Goal: Information Seeking & Learning: Learn about a topic

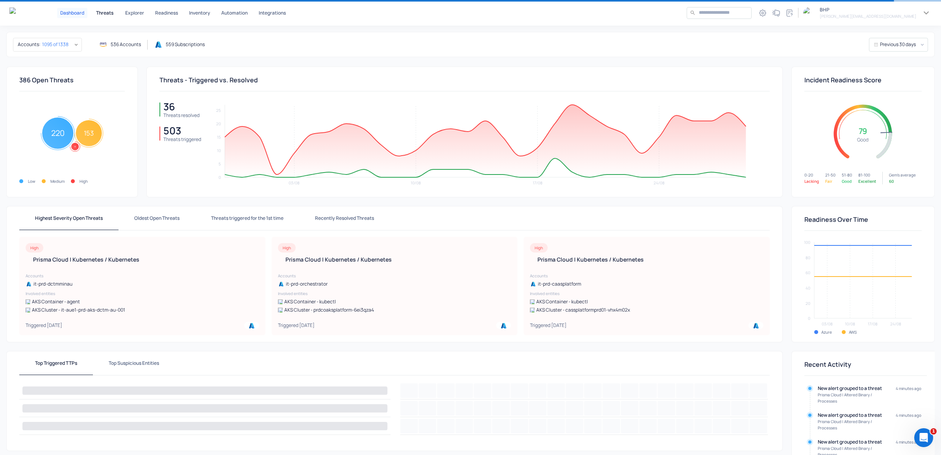
click at [111, 12] on p "Threats" at bounding box center [104, 13] width 17 height 5
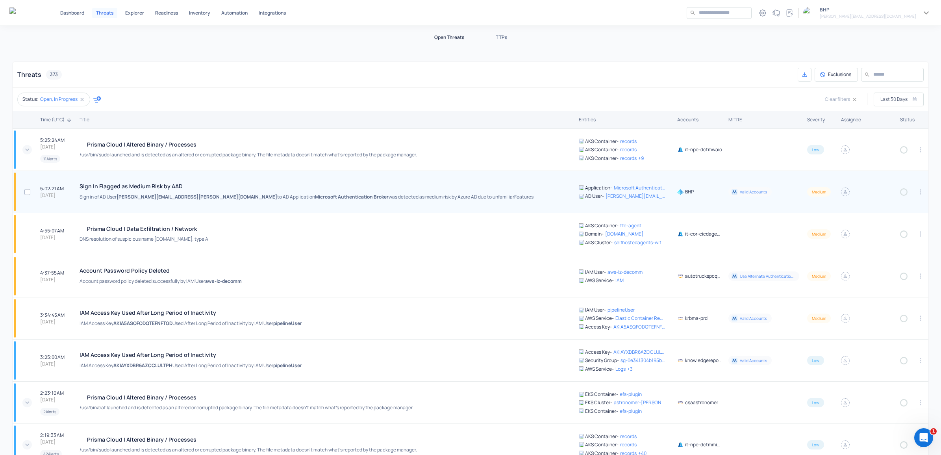
drag, startPoint x: 810, startPoint y: 119, endPoint x: 729, endPoint y: 204, distance: 117.5
click at [810, 119] on div "Severity" at bounding box center [821, 120] width 28 height 6
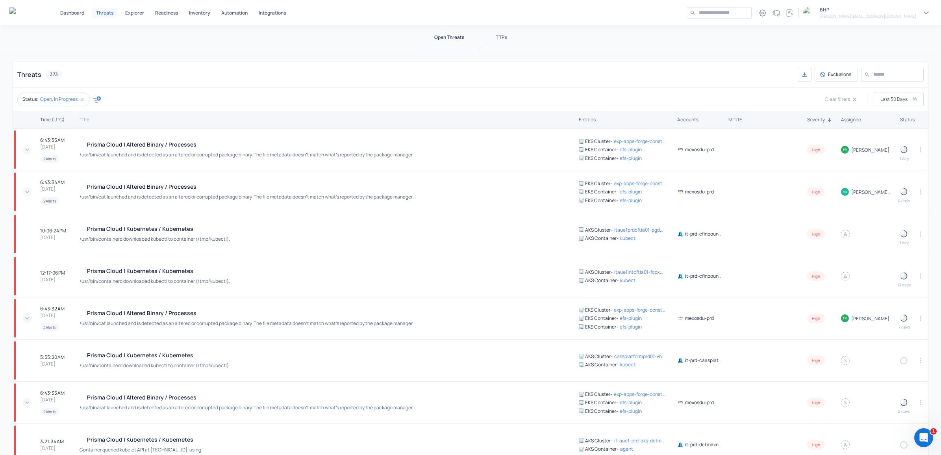
click at [99, 99] on icon "button" at bounding box center [96, 99] width 7 height 7
click at [117, 131] on p "Severity" at bounding box center [121, 132] width 41 height 7
click at [111, 146] on p "High" at bounding box center [126, 146] width 32 height 7
type input "****"
click at [269, 75] on div at bounding box center [470, 227] width 941 height 455
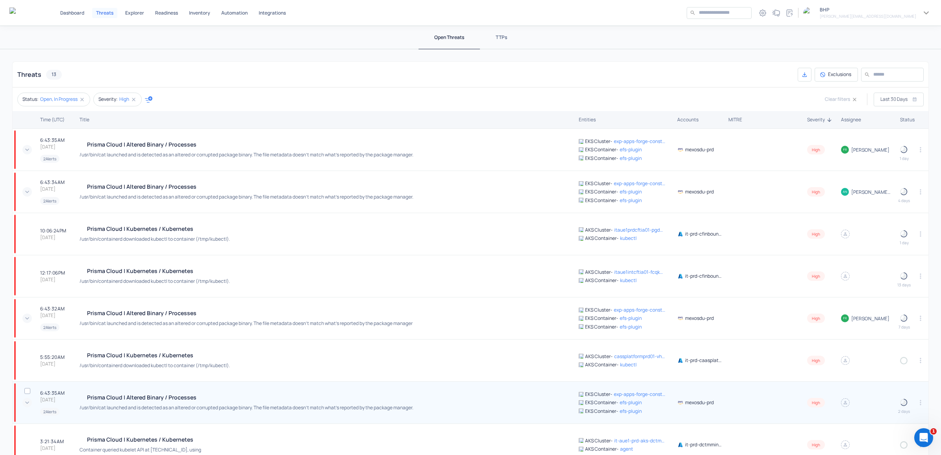
scroll to position [133, 0]
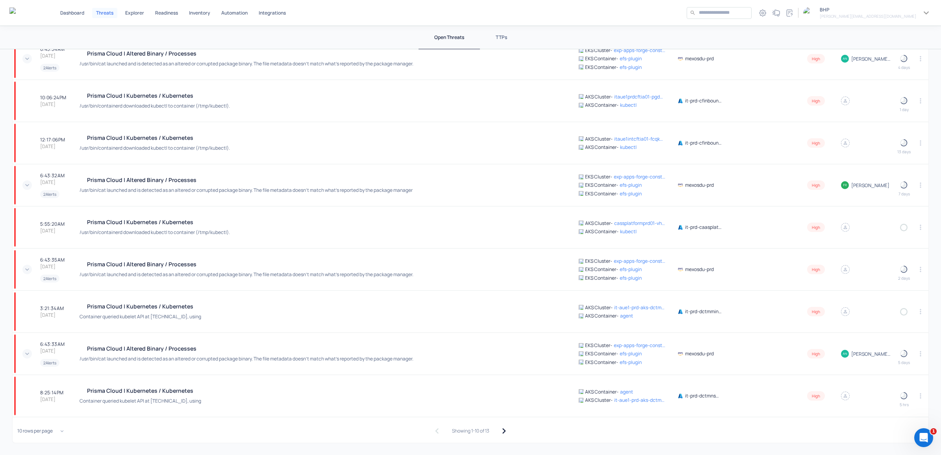
click at [499, 430] on icon "button" at bounding box center [504, 430] width 11 height 11
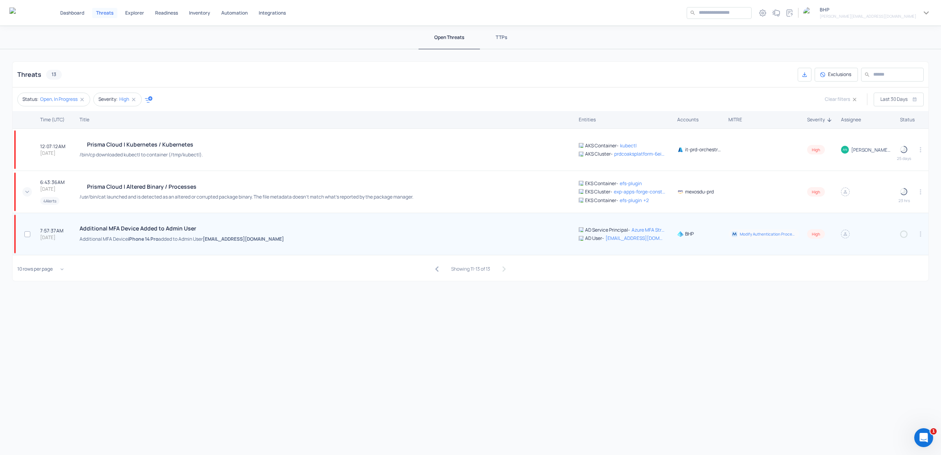
click at [135, 236] on span "iPhone 14 Pro" at bounding box center [143, 239] width 30 height 7
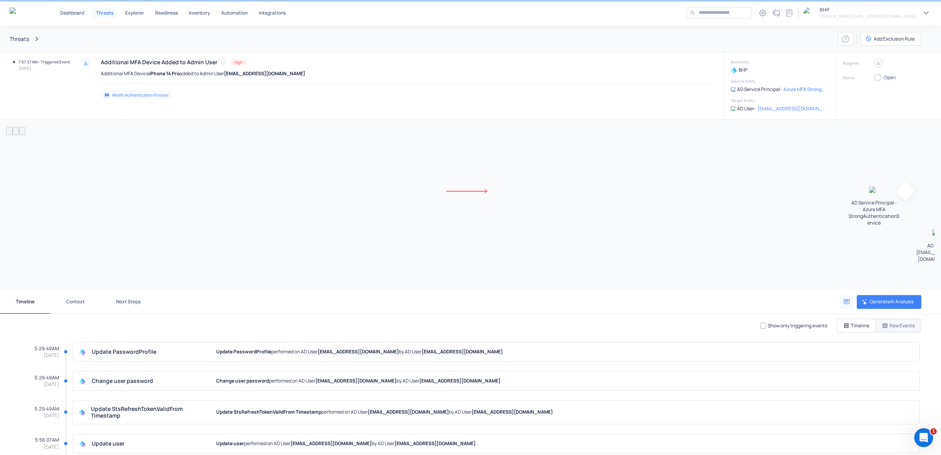
scroll to position [199, 0]
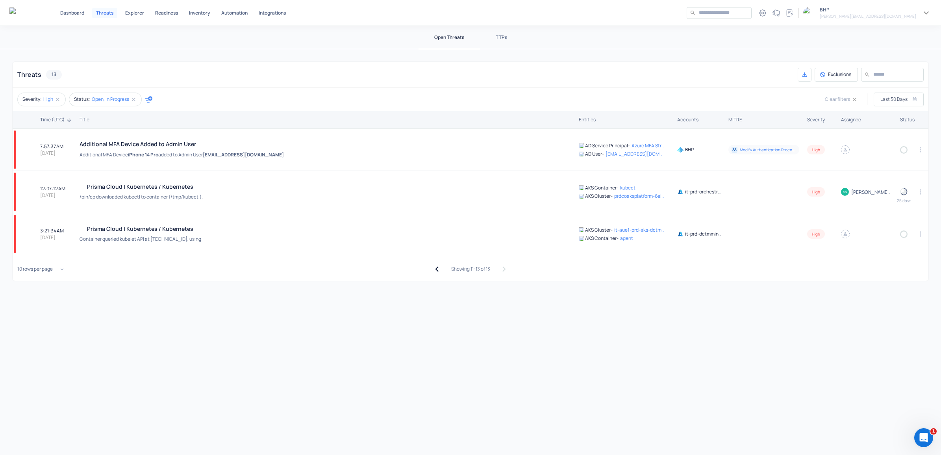
click at [438, 266] on icon "button" at bounding box center [437, 268] width 11 height 11
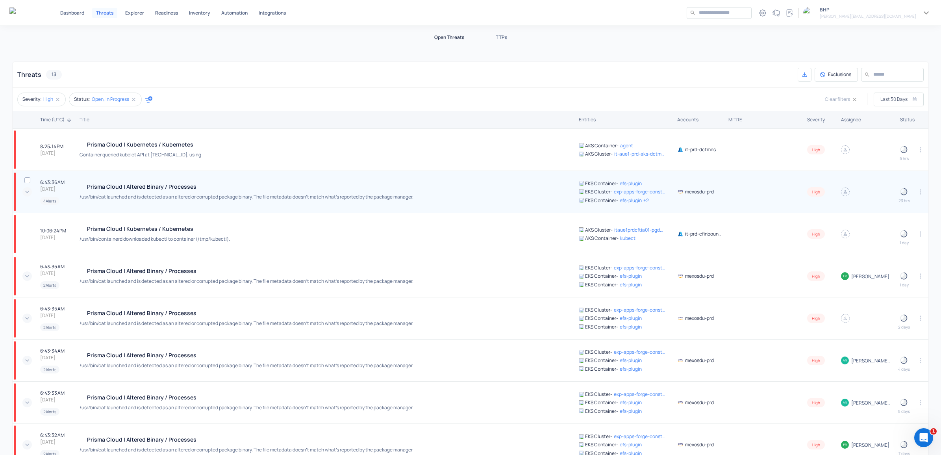
drag, startPoint x: 717, startPoint y: 193, endPoint x: 671, endPoint y: 193, distance: 46.5
click at [674, 193] on td "mexosdu-prd" at bounding box center [699, 192] width 51 height 42
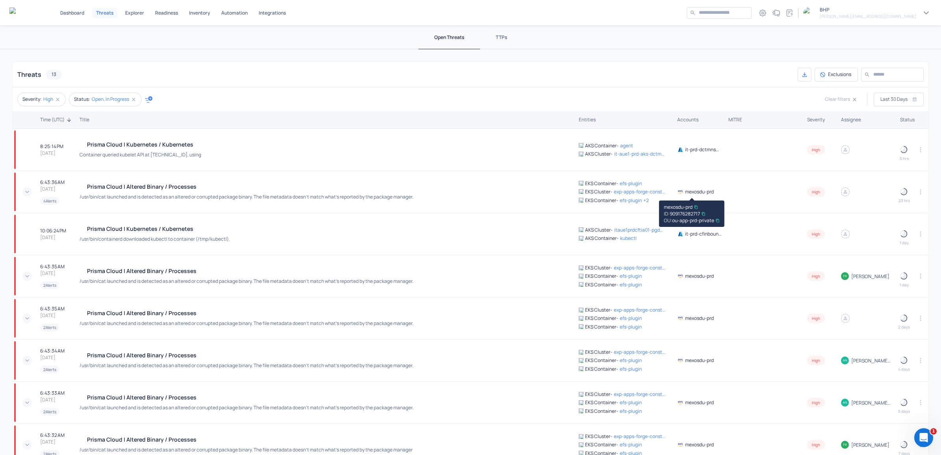
copy p "mexosdu-prd"
